Goal: Find specific page/section: Find specific page/section

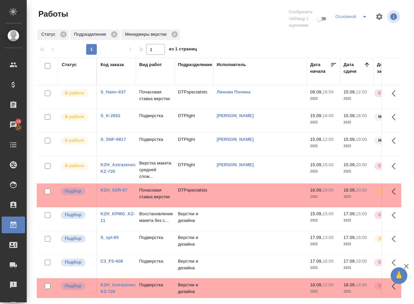
click at [117, 118] on link "S_K-2852" at bounding box center [111, 115] width 20 height 5
click at [159, 119] on p "Подверстка" at bounding box center [155, 116] width 32 height 7
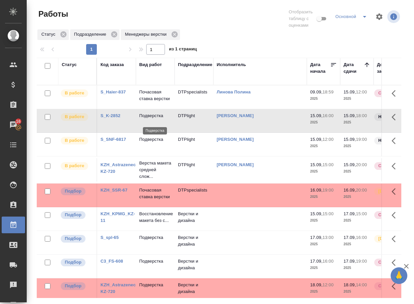
click at [159, 119] on p "Подверстка" at bounding box center [155, 116] width 32 height 7
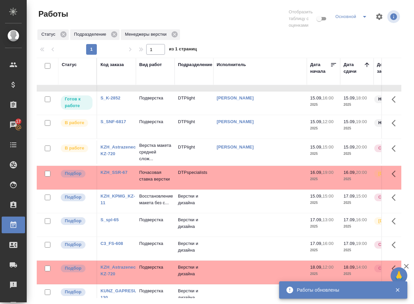
scroll to position [77, 0]
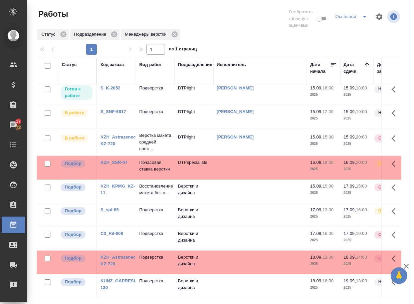
click at [116, 184] on link "KZH_KPMG_KZ-11" at bounding box center [118, 190] width 35 height 12
click at [155, 183] on p "Восстановление макета без с..." at bounding box center [155, 189] width 32 height 13
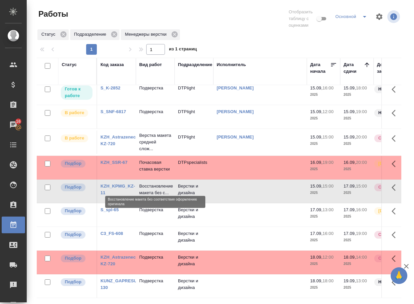
click at [155, 183] on p "Восстановление макета без с..." at bounding box center [155, 189] width 32 height 13
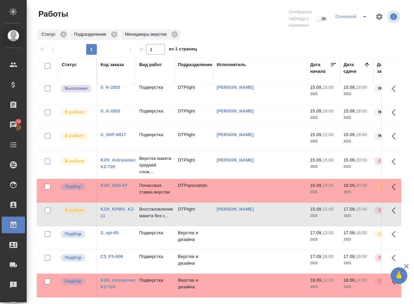
scroll to position [0, 0]
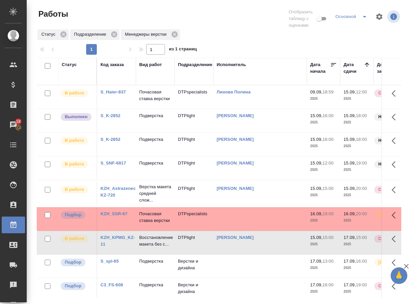
click at [114, 118] on link "S_K-2852" at bounding box center [111, 115] width 20 height 5
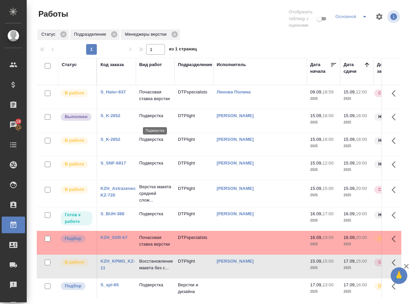
click at [154, 119] on p "Подверстка" at bounding box center [155, 116] width 32 height 7
